Goal: Check status: Check status

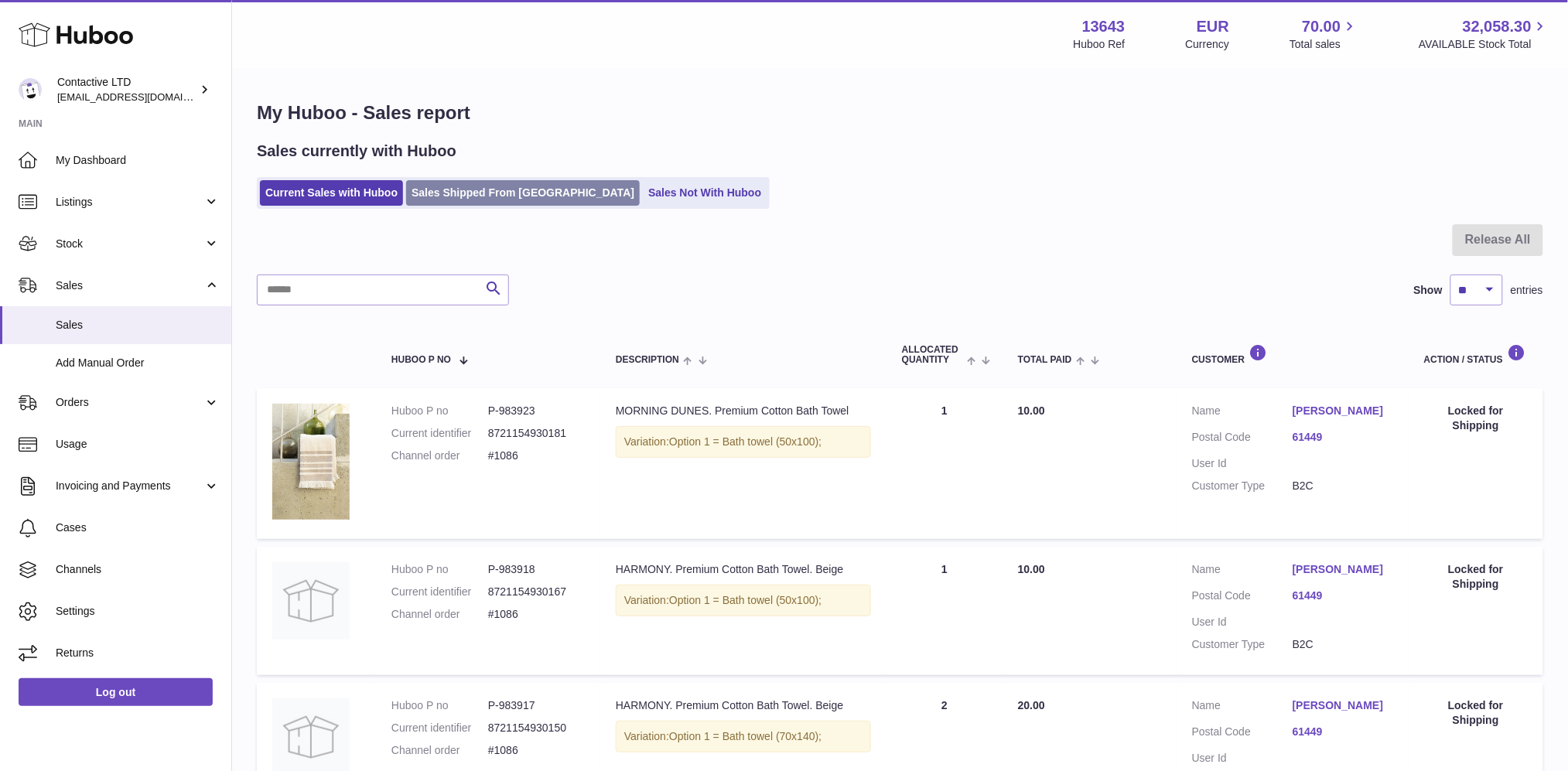
click at [466, 198] on link "Sales Shipped From [GEOGRAPHIC_DATA]" at bounding box center [522, 193] width 233 height 25
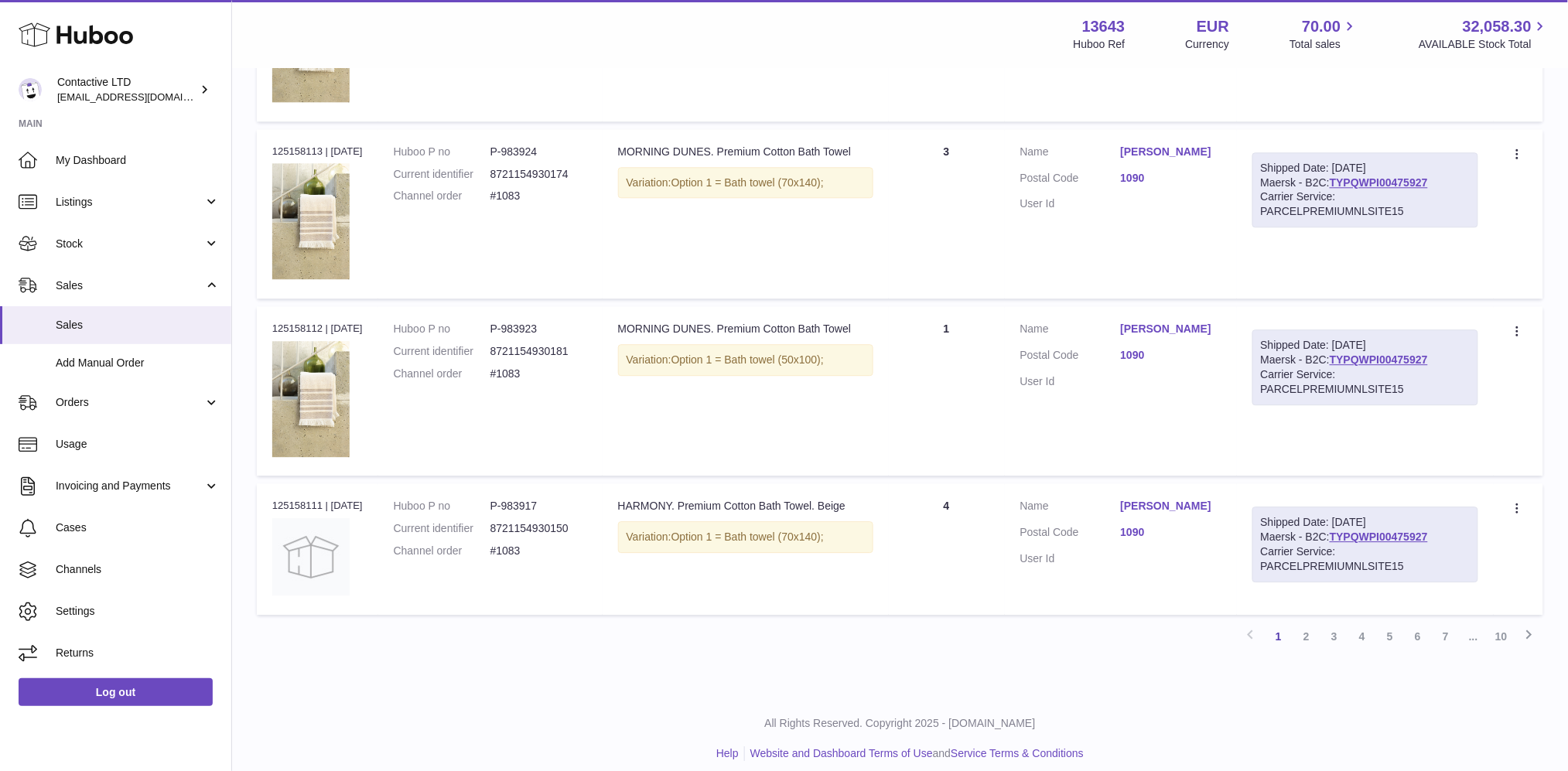
scroll to position [1334, 0]
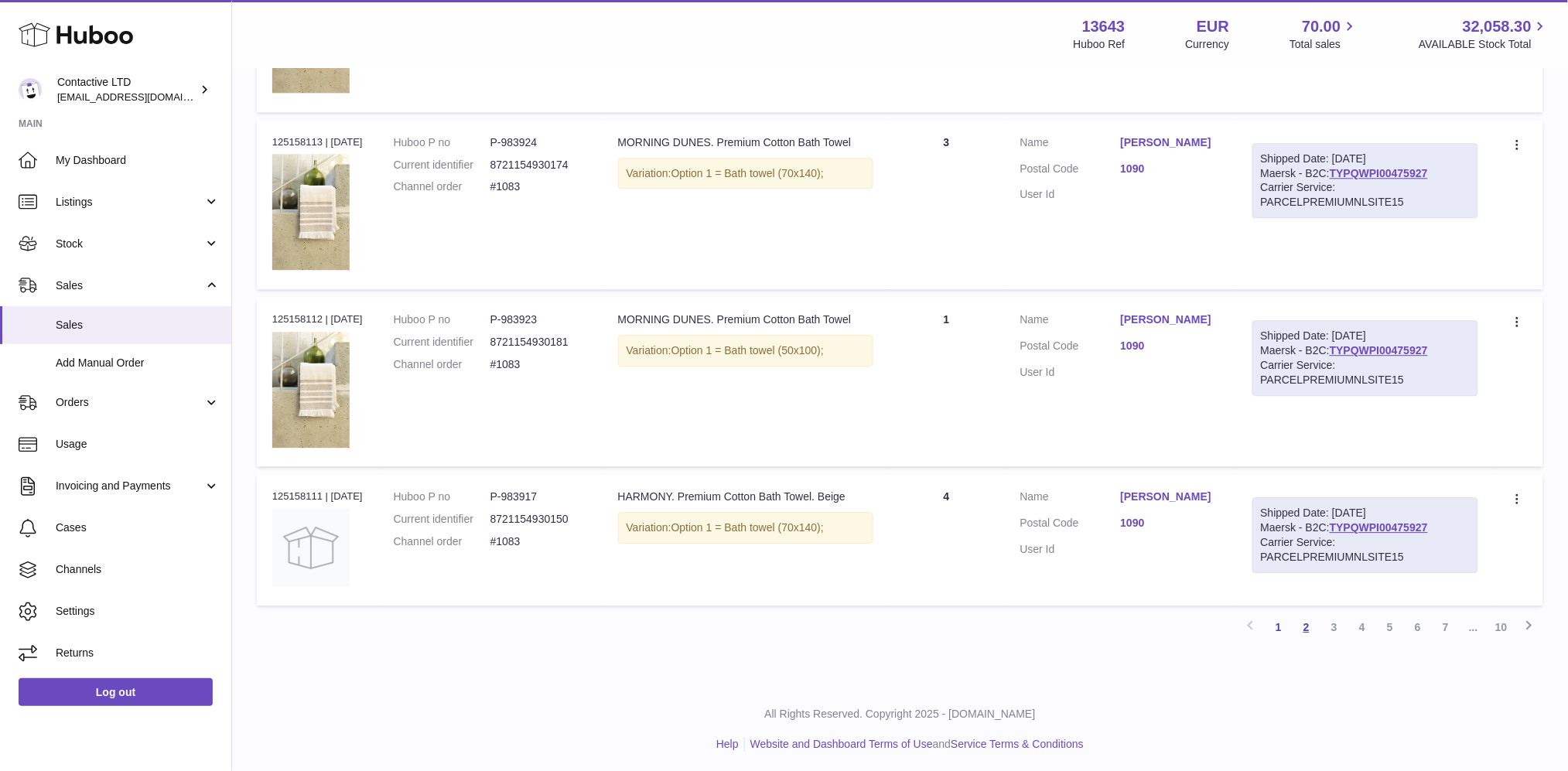
click at [1300, 621] on link "2" at bounding box center [1306, 627] width 28 height 28
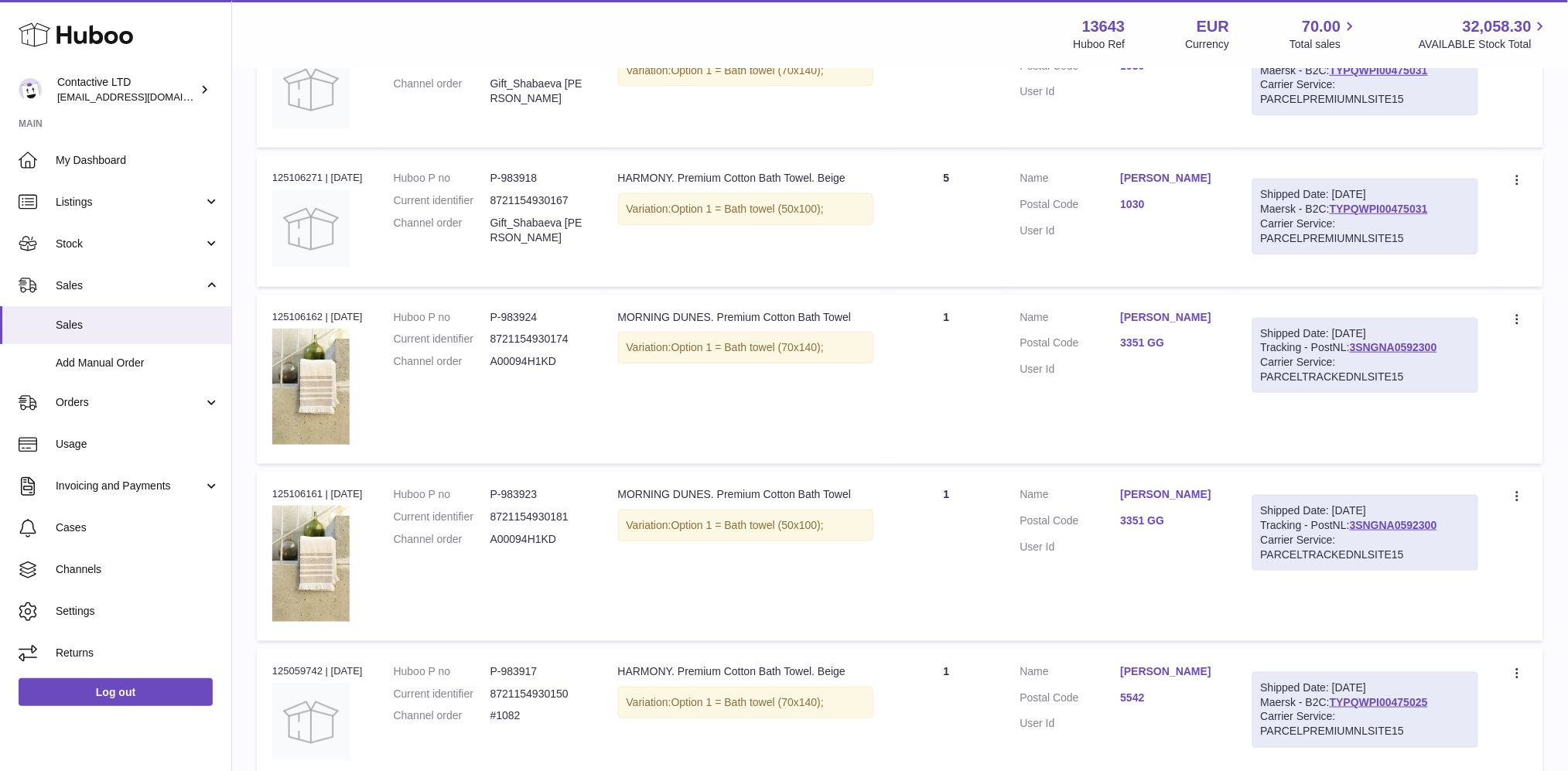
scroll to position [520, 0]
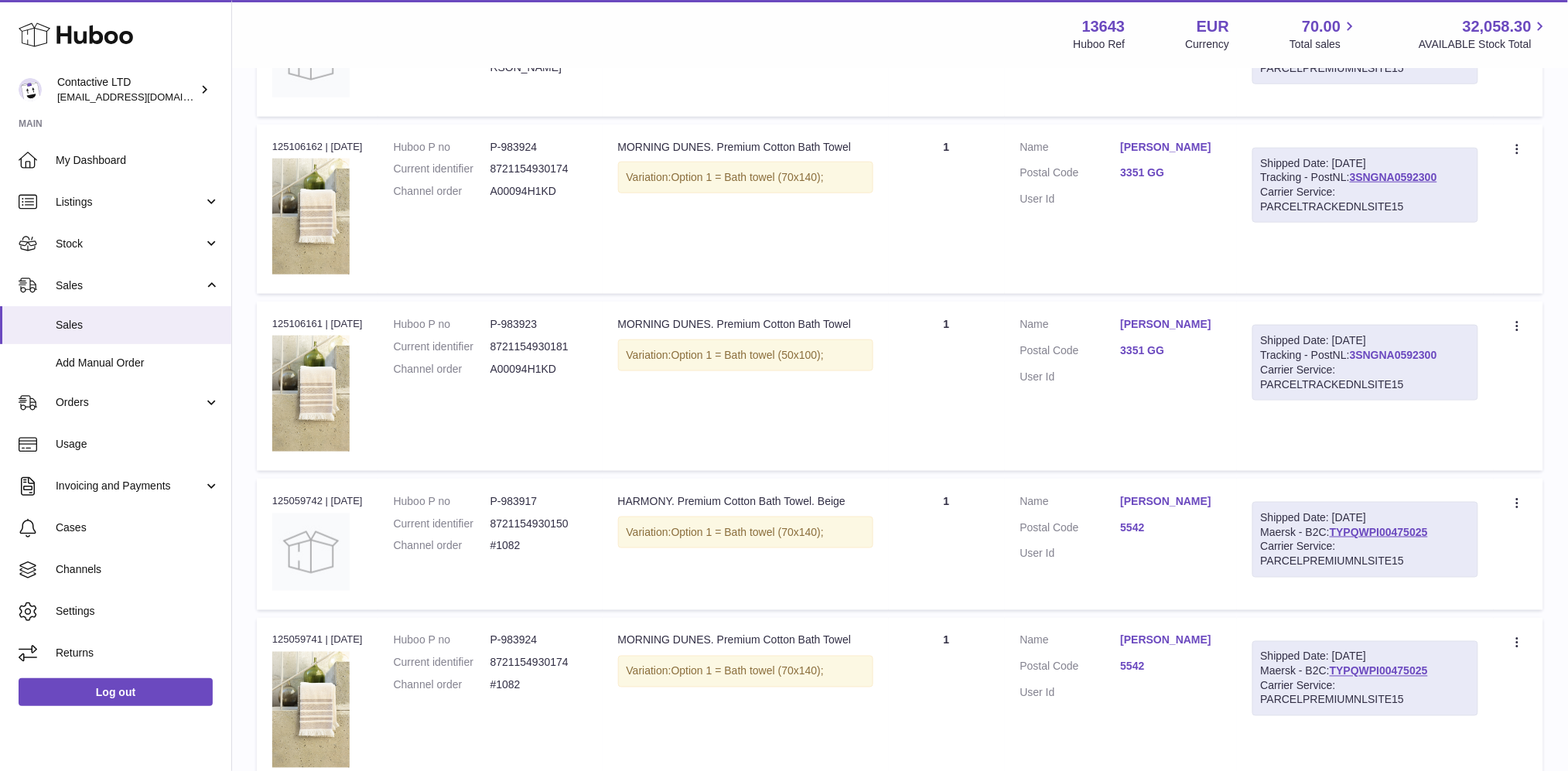
click at [1392, 352] on link "3SNGNA0592300" at bounding box center [1394, 355] width 88 height 13
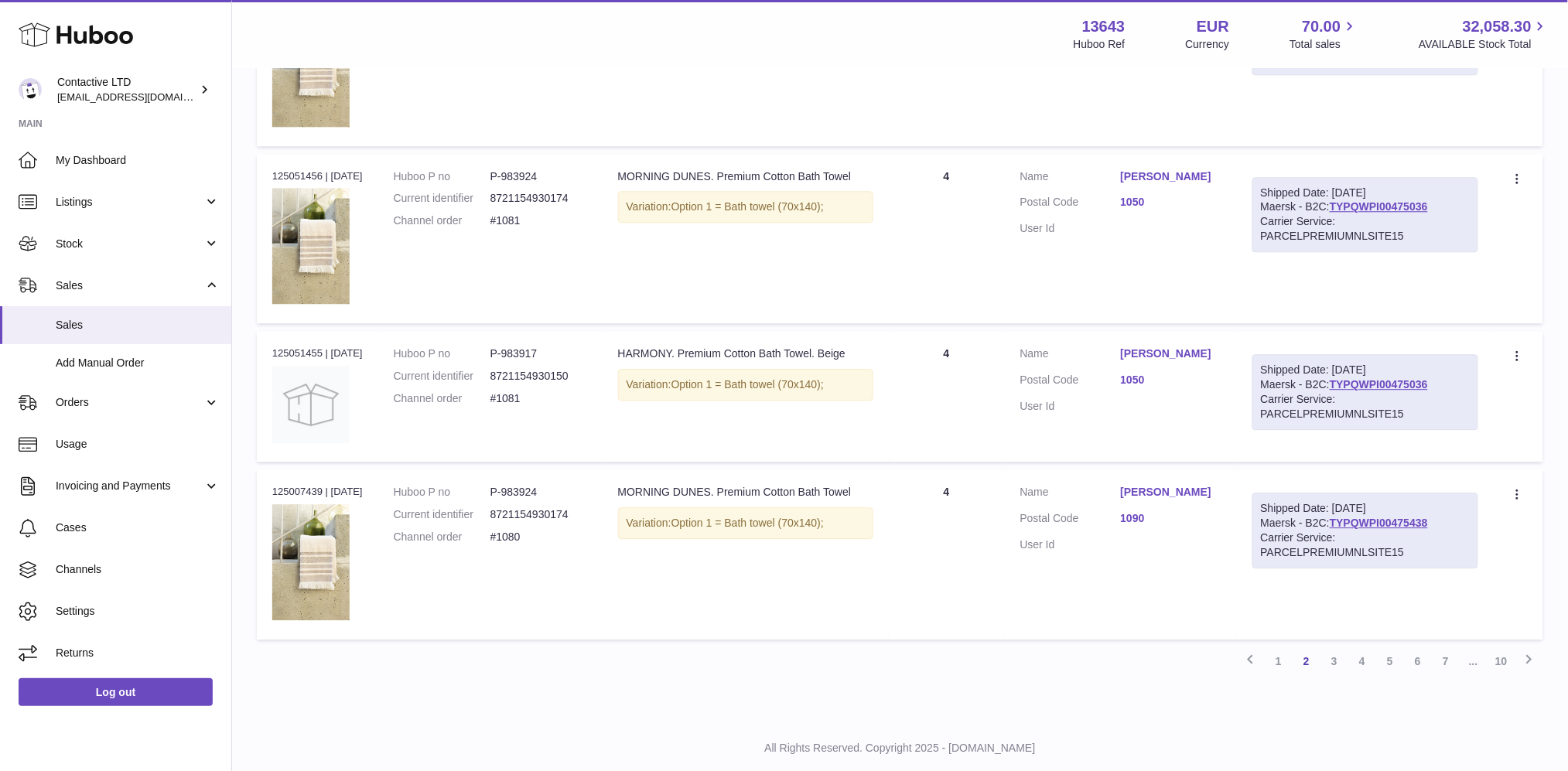
scroll to position [1367, 0]
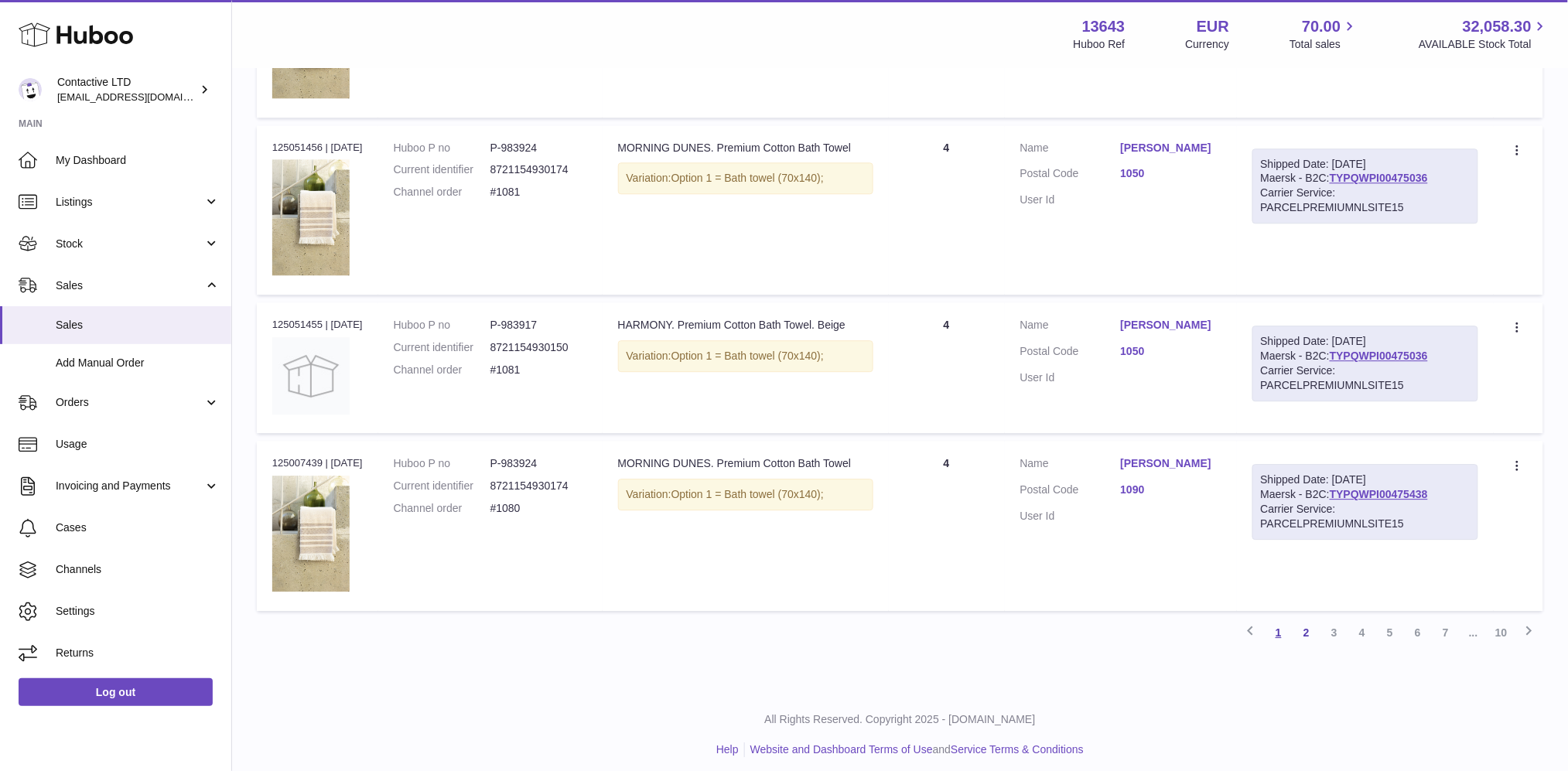
click at [1288, 633] on link "1" at bounding box center [1278, 632] width 28 height 28
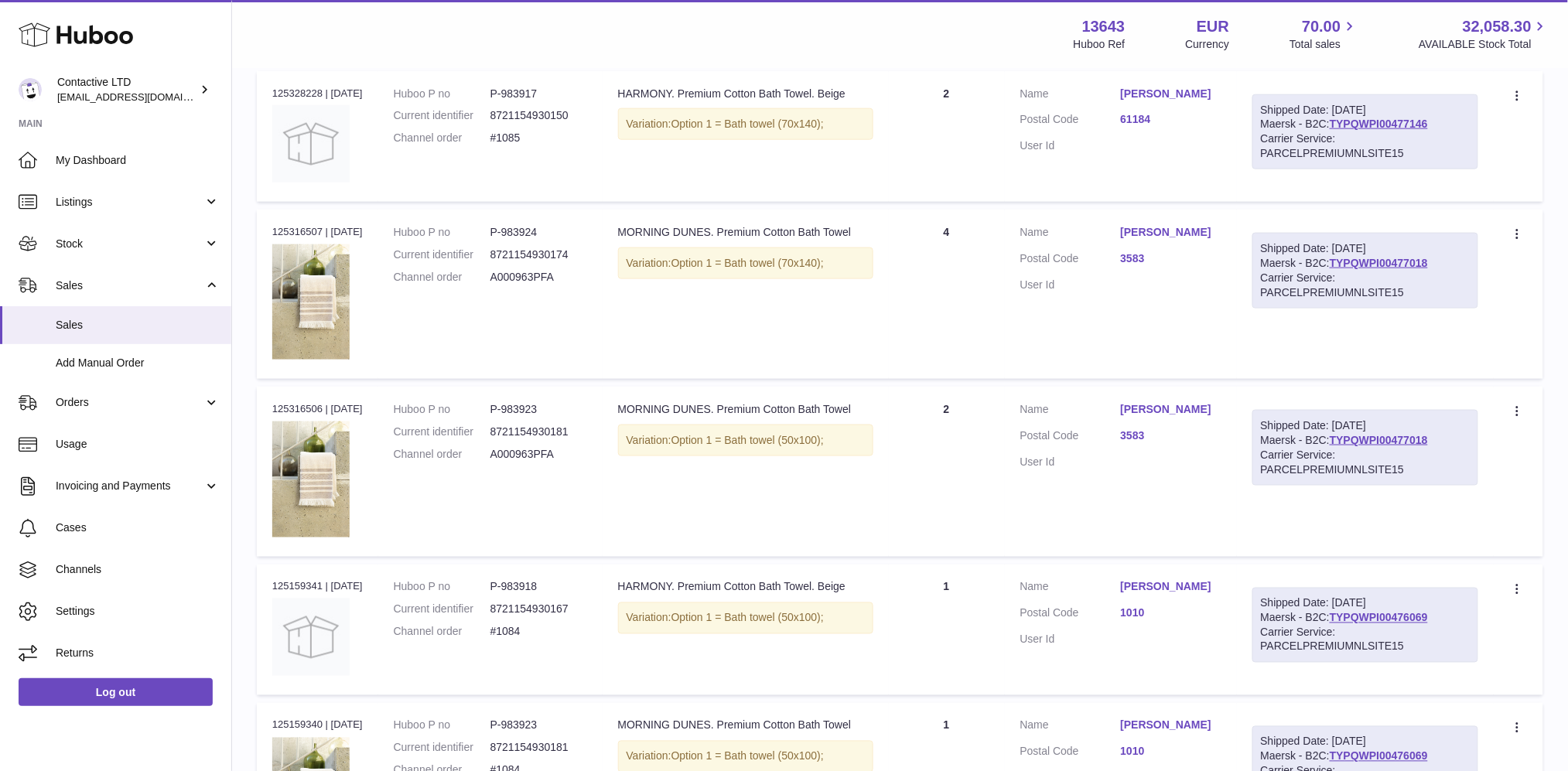
scroll to position [591, 0]
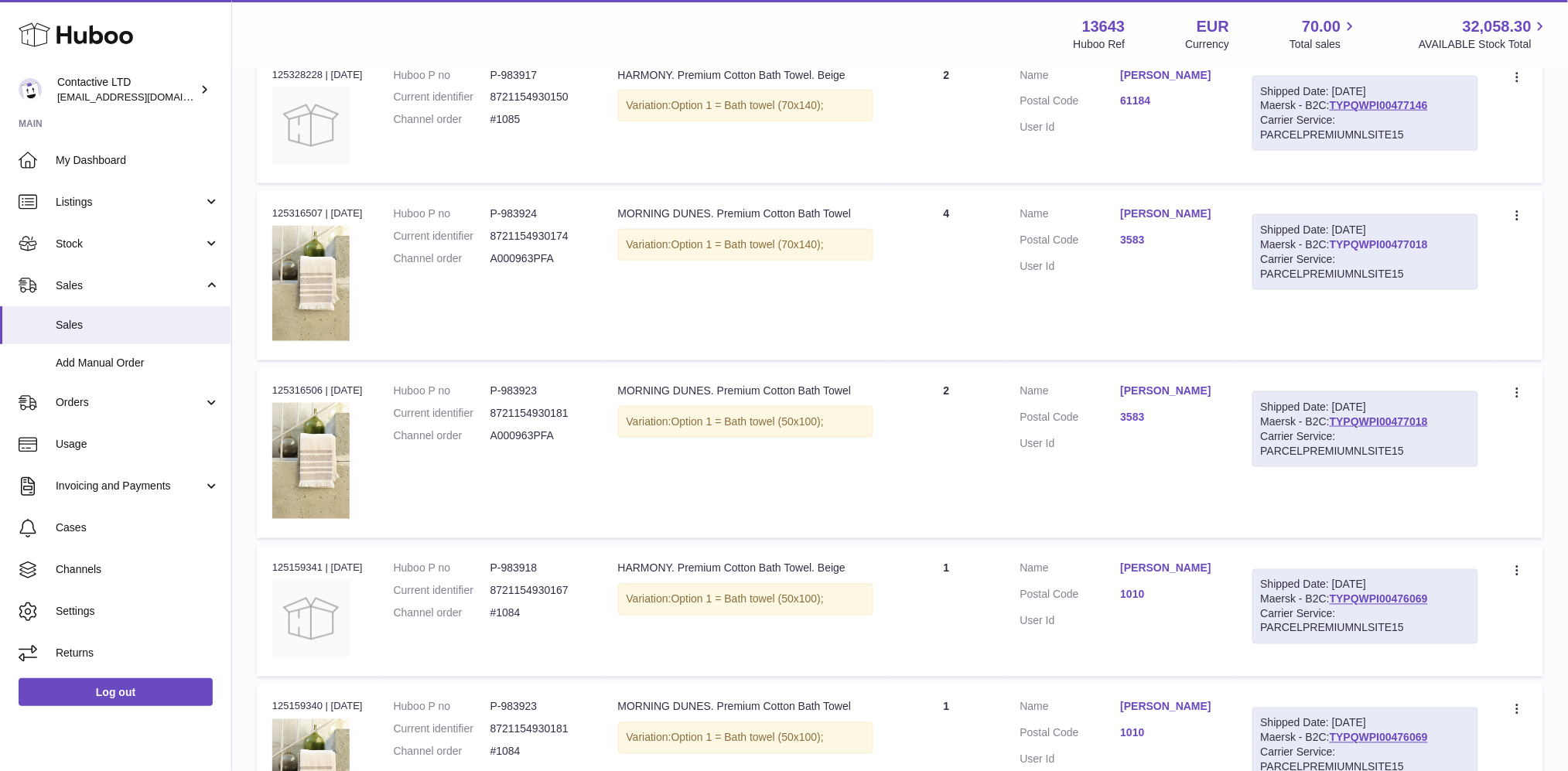
click at [1395, 243] on link "TYPQWPI00477018" at bounding box center [1378, 244] width 98 height 13
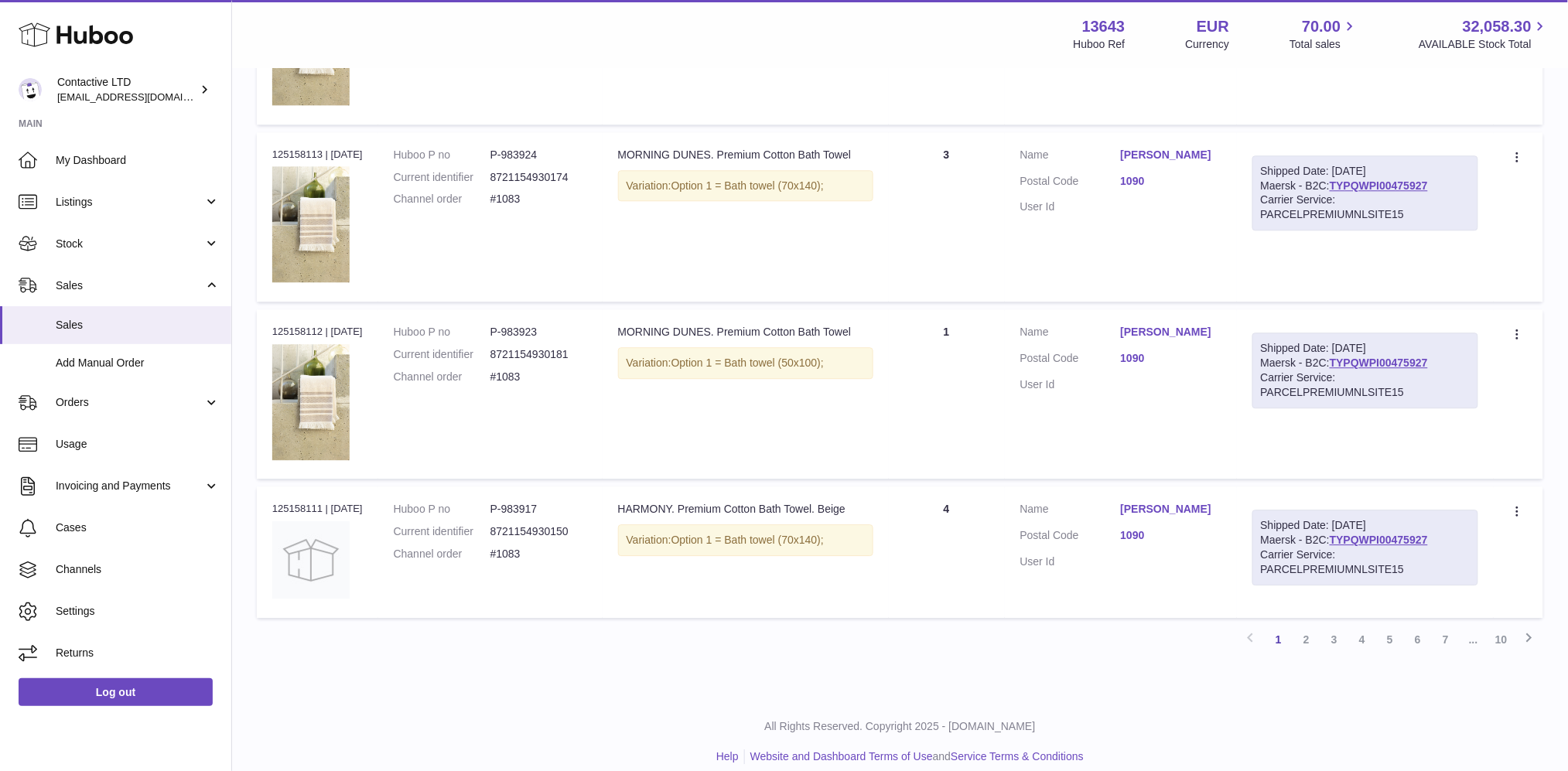
scroll to position [1334, 0]
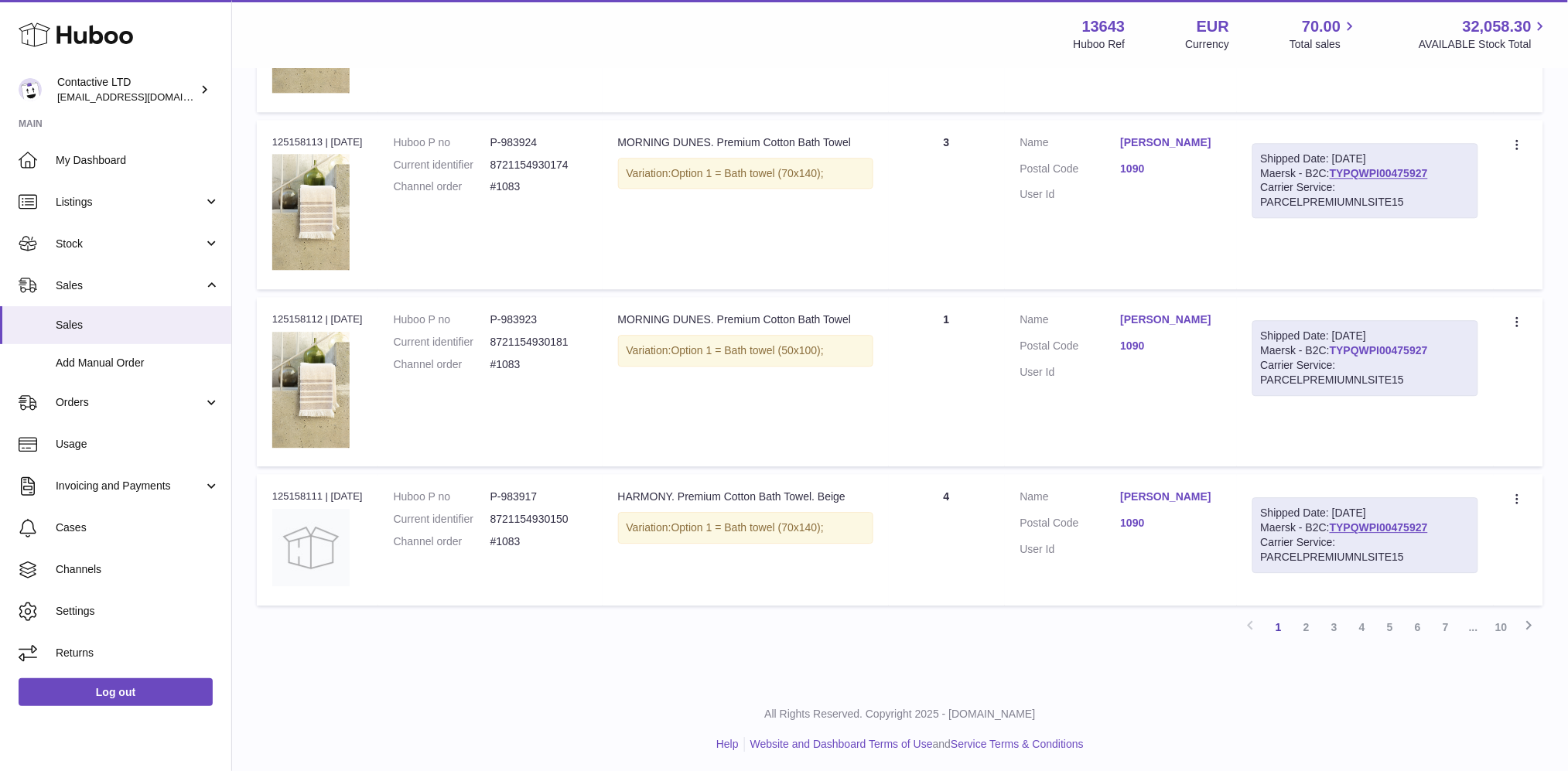
click at [1364, 351] on link "TYPQWPI00475927" at bounding box center [1378, 350] width 98 height 13
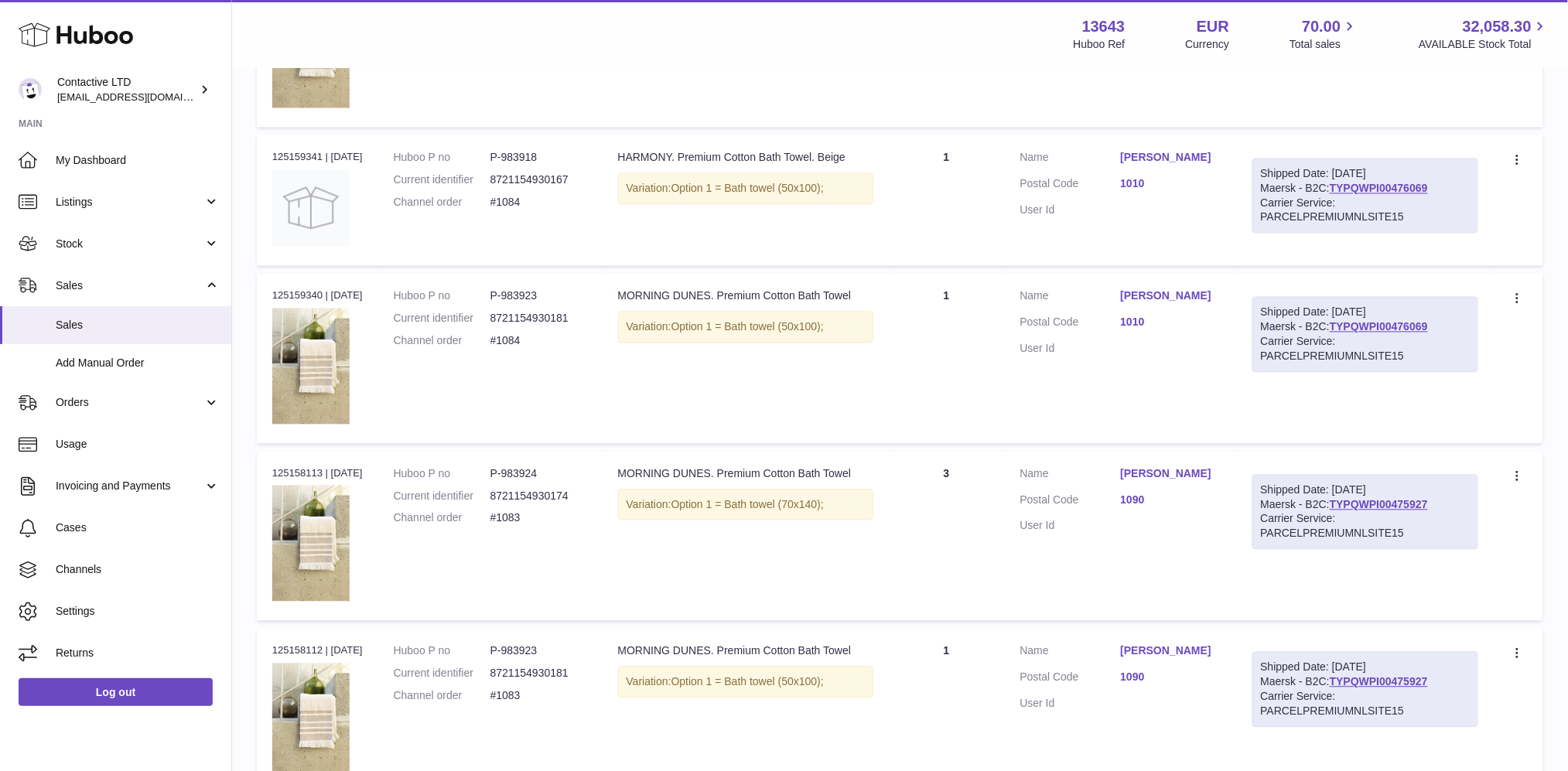
scroll to position [998, 0]
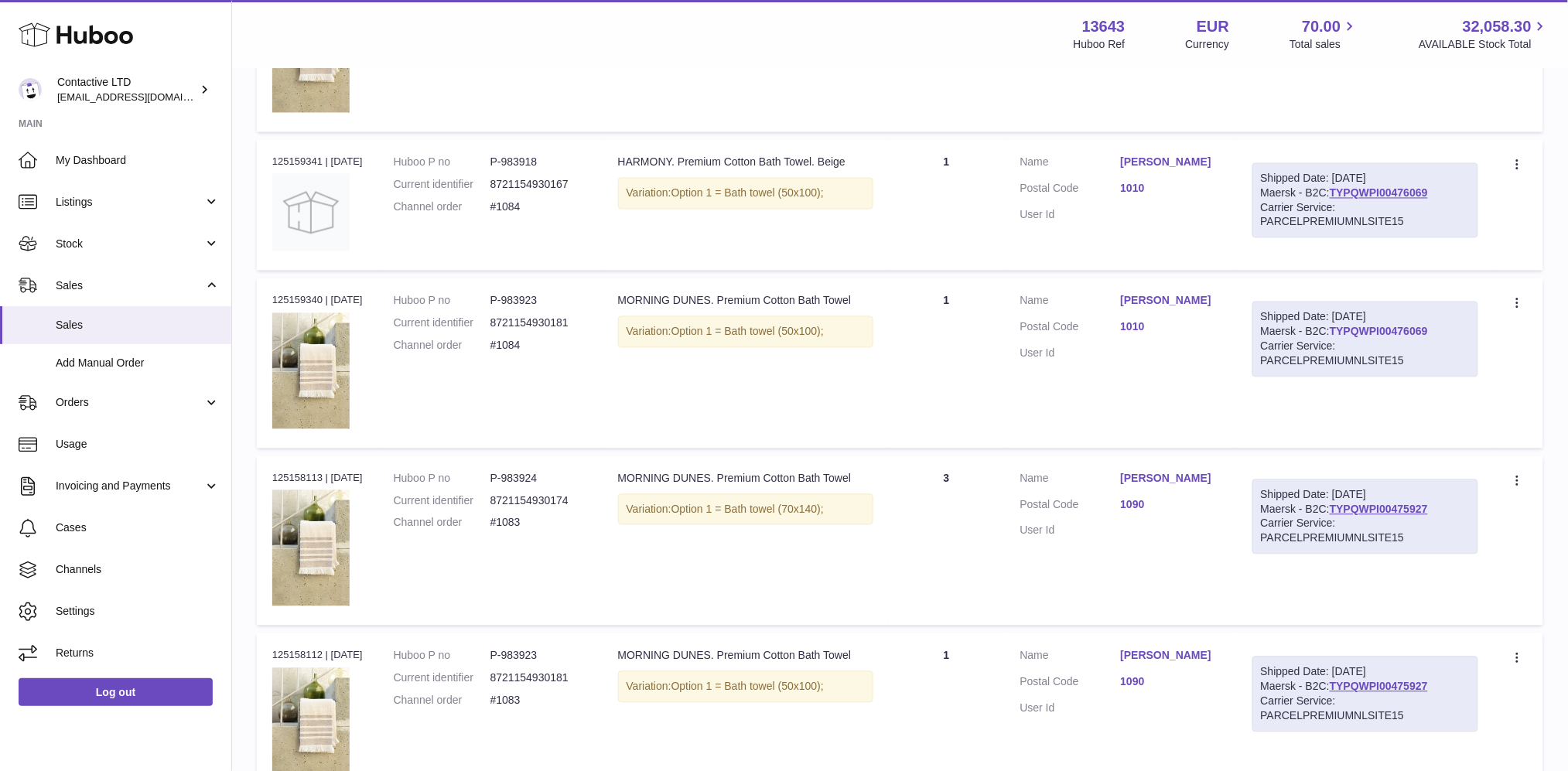
click at [1407, 327] on link "TYPQWPI00476069" at bounding box center [1378, 332] width 98 height 13
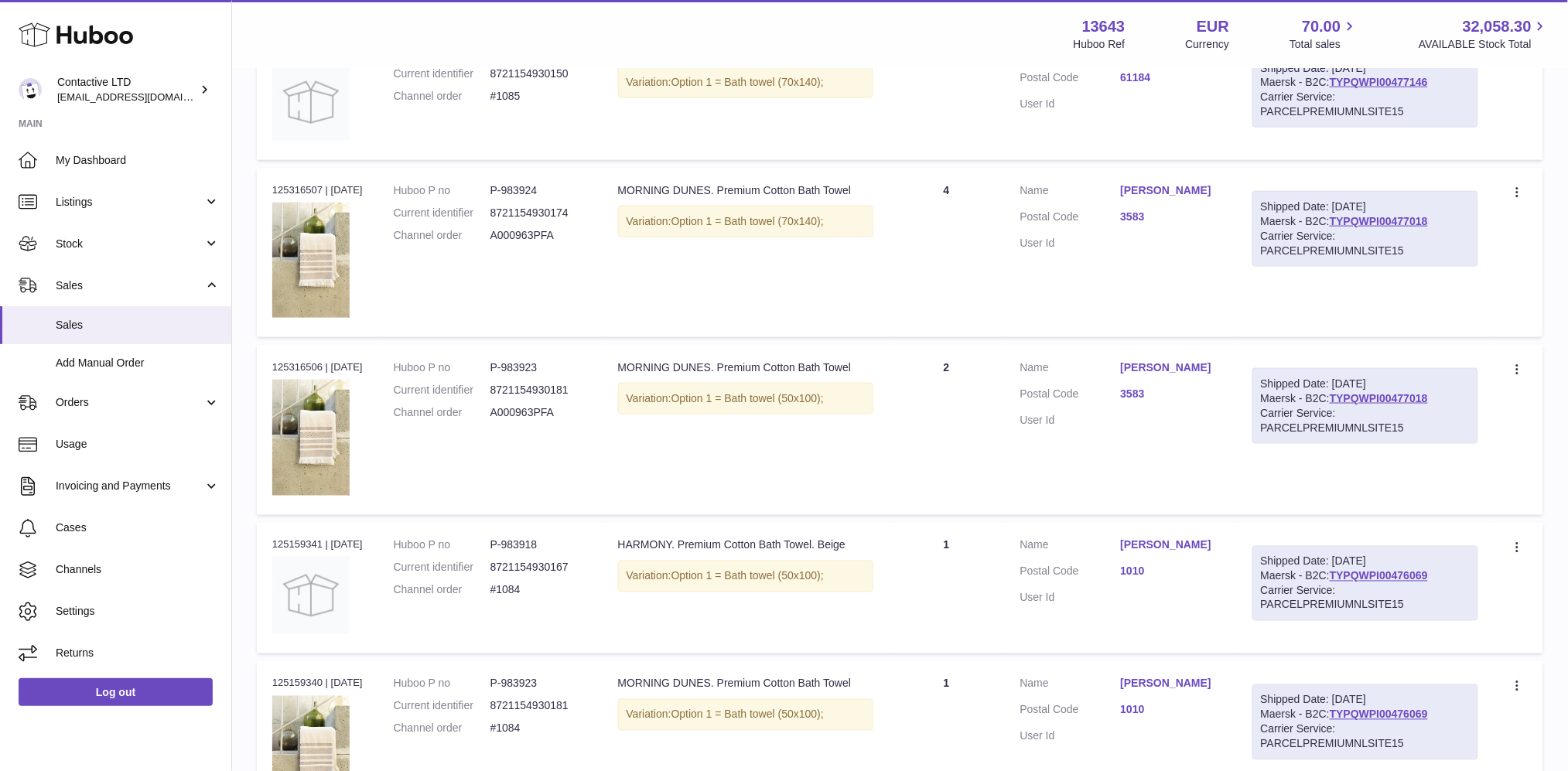
scroll to position [588, 0]
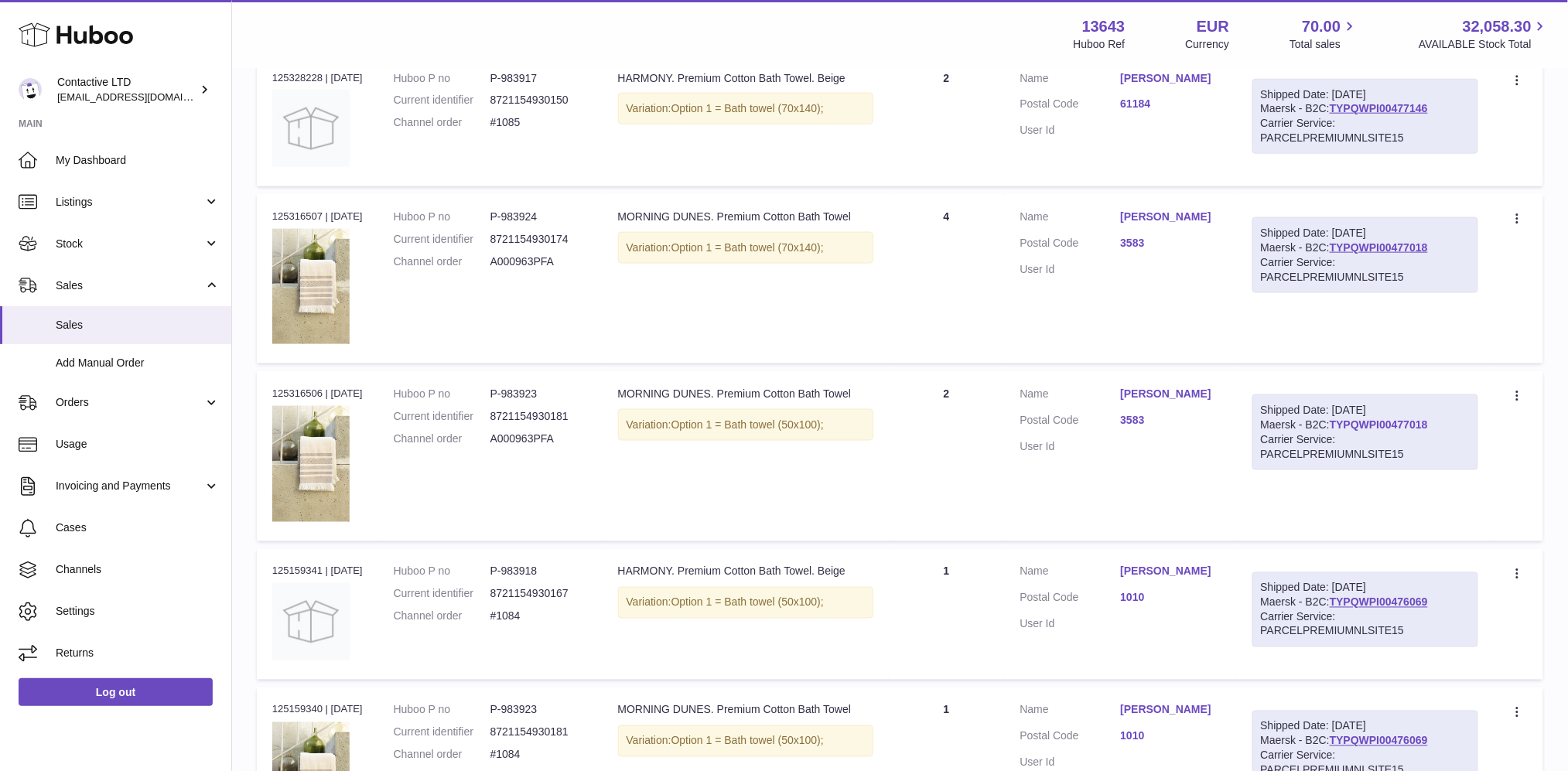
click at [1361, 421] on link "TYPQWPI00477018" at bounding box center [1378, 425] width 98 height 13
